Goal: Transaction & Acquisition: Purchase product/service

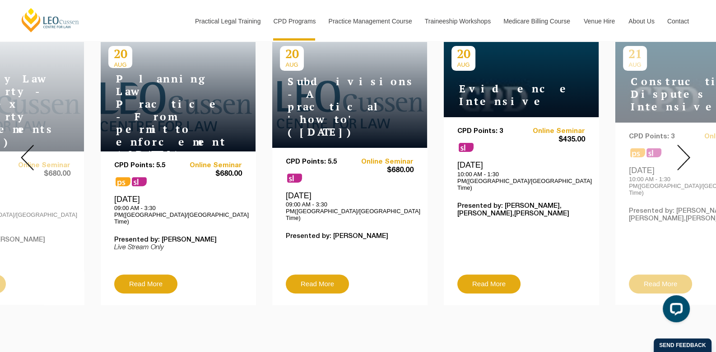
scroll to position [372, 0]
click at [686, 151] on img at bounding box center [683, 158] width 13 height 26
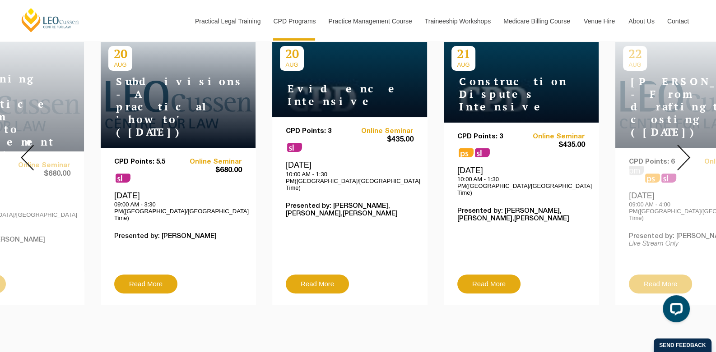
click at [686, 151] on img at bounding box center [683, 158] width 13 height 26
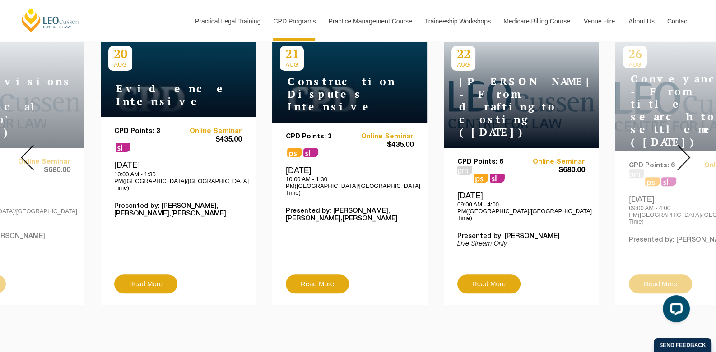
click at [686, 151] on img at bounding box center [683, 158] width 13 height 26
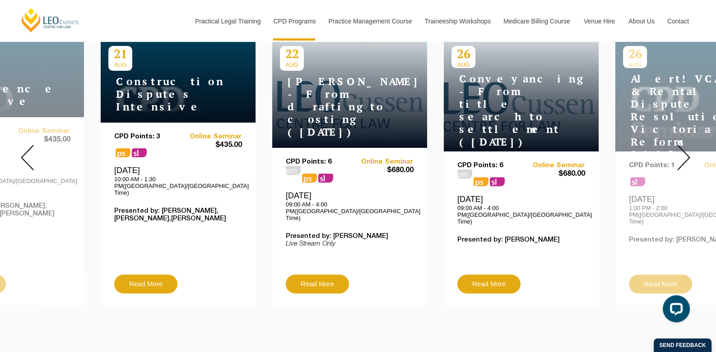
click at [686, 151] on img at bounding box center [683, 158] width 13 height 26
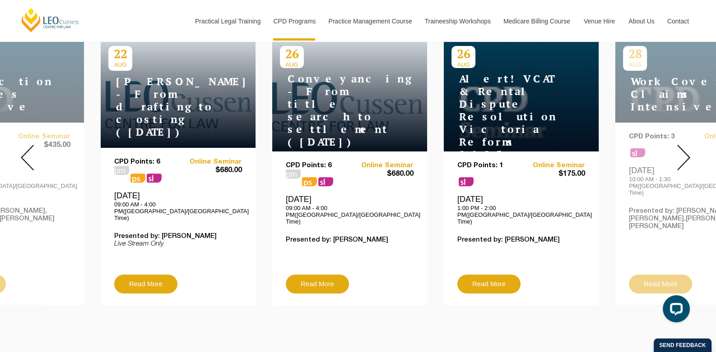
click at [686, 151] on img at bounding box center [683, 158] width 13 height 26
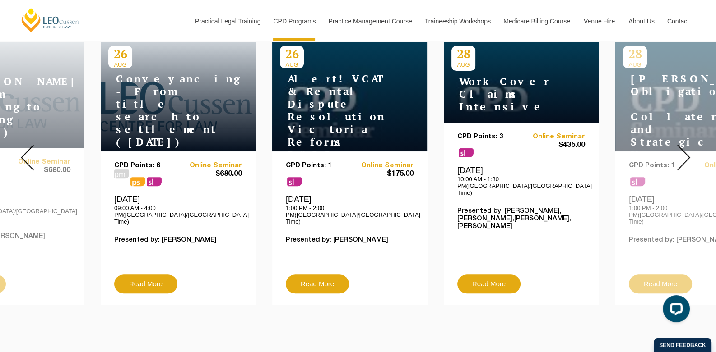
click at [686, 151] on img at bounding box center [683, 158] width 13 height 26
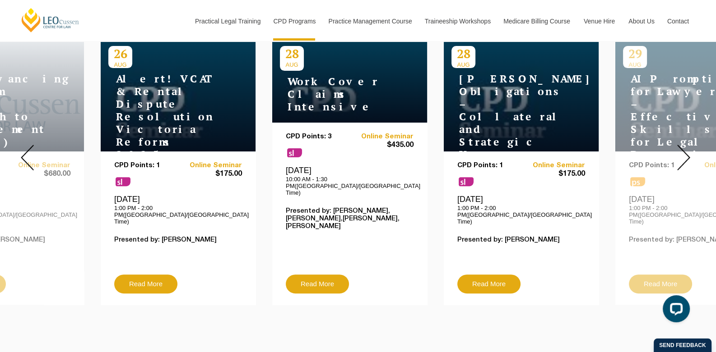
click at [686, 151] on img at bounding box center [683, 158] width 13 height 26
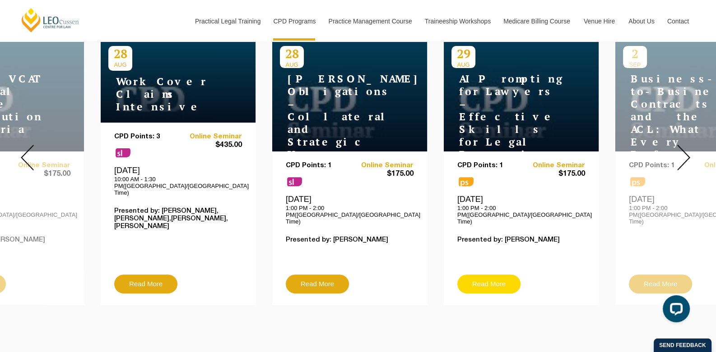
click at [489, 275] on link "Read More" at bounding box center [488, 284] width 63 height 19
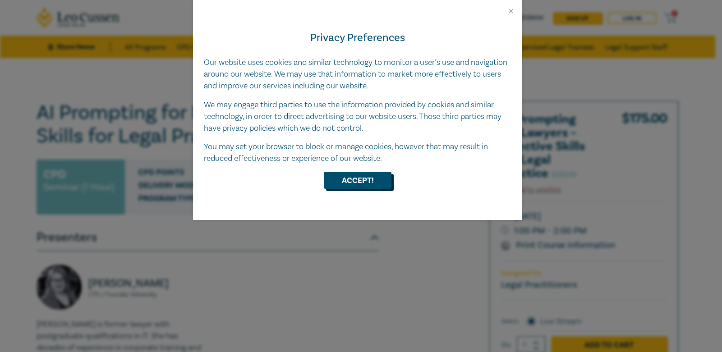
click at [377, 176] on button "Accept!" at bounding box center [358, 180] width 68 height 17
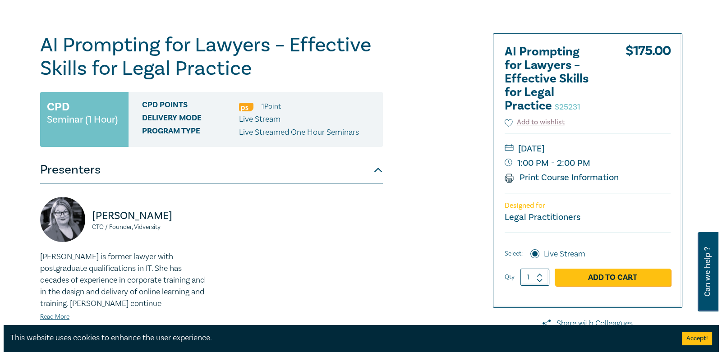
scroll to position [67, 0]
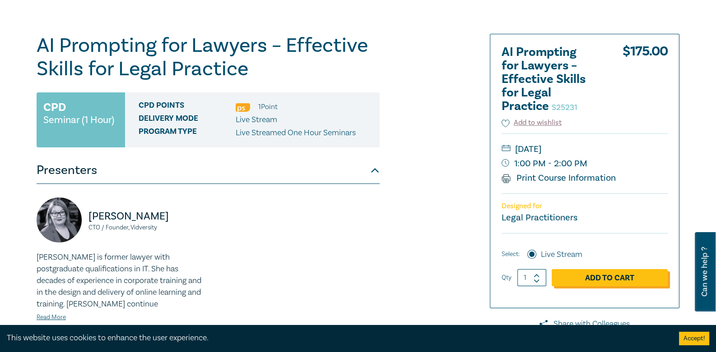
click at [615, 273] on link "Add to Cart" at bounding box center [609, 277] width 116 height 17
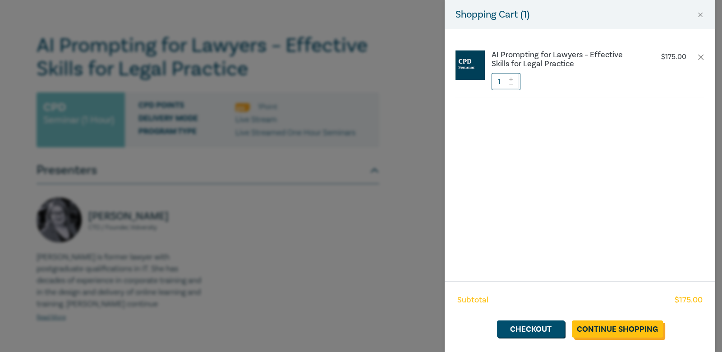
click at [619, 327] on link "Continue Shopping" at bounding box center [617, 329] width 91 height 17
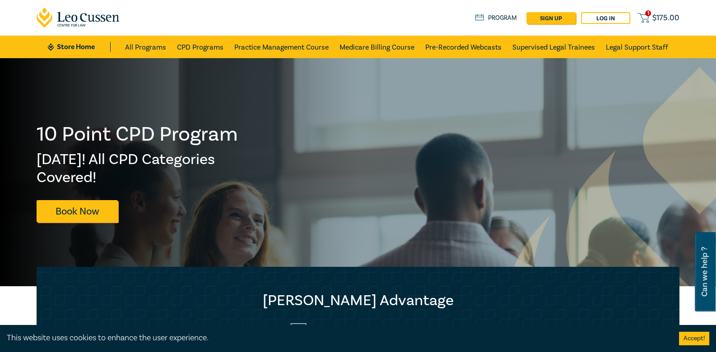
click at [663, 17] on span "$ 175.00" at bounding box center [665, 18] width 27 height 10
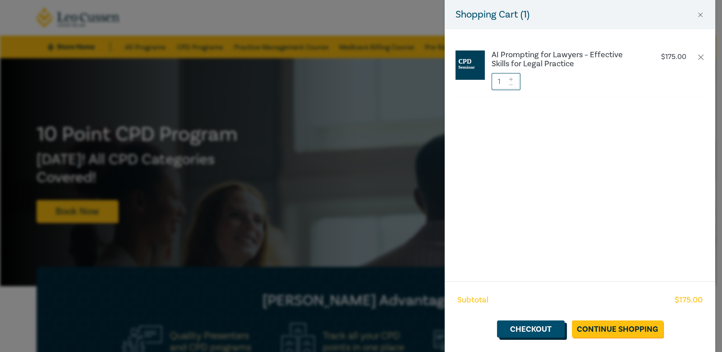
click at [525, 326] on link "Checkout" at bounding box center [531, 329] width 68 height 17
